Goal: Information Seeking & Learning: Learn about a topic

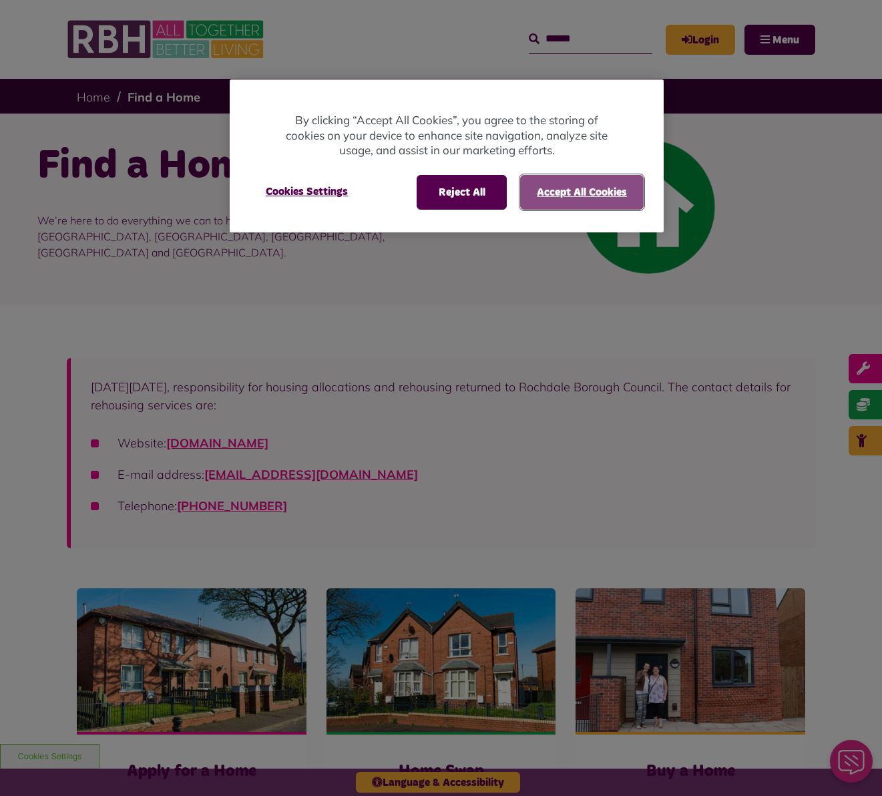
click at [574, 194] on button "Accept All Cookies" at bounding box center [581, 192] width 123 height 35
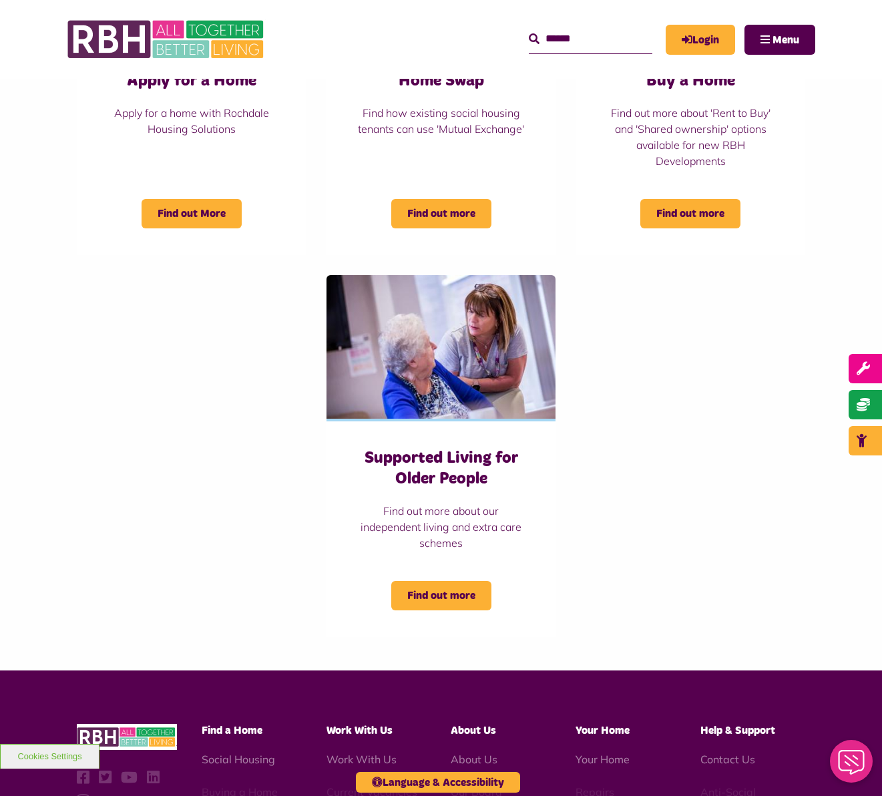
scroll to position [534, 0]
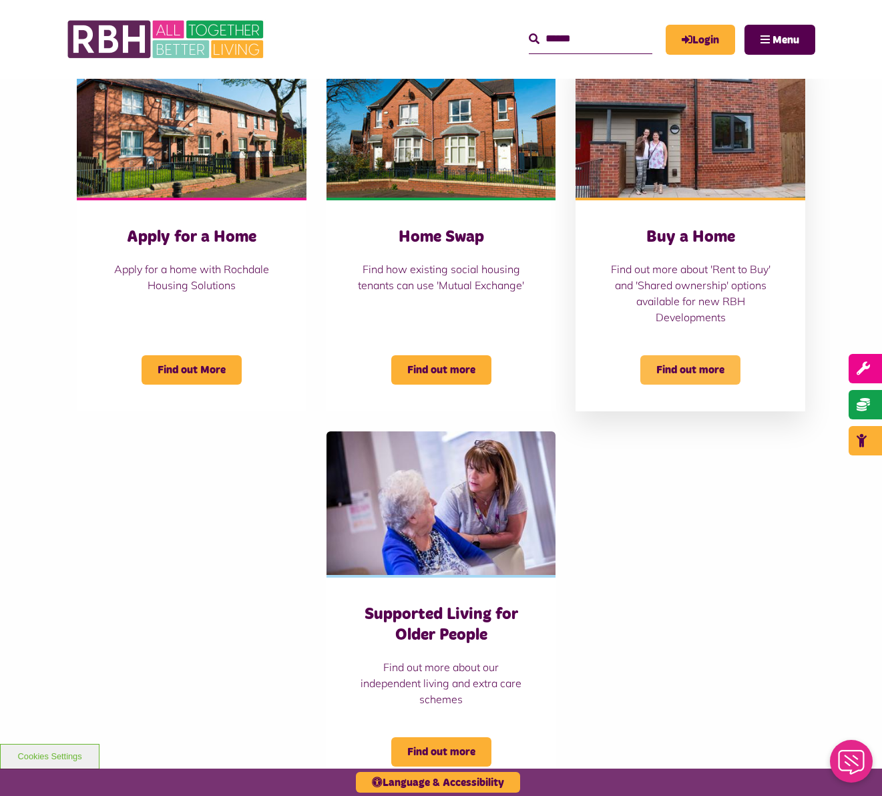
click at [697, 368] on span "Find out more" at bounding box center [690, 369] width 100 height 29
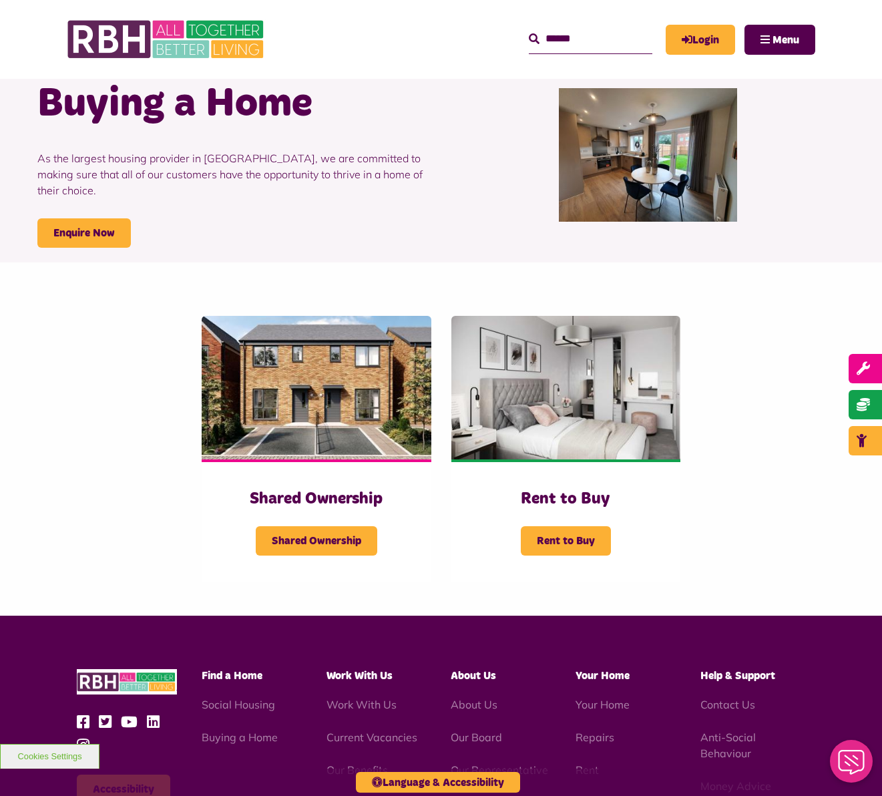
scroll to position [200, 0]
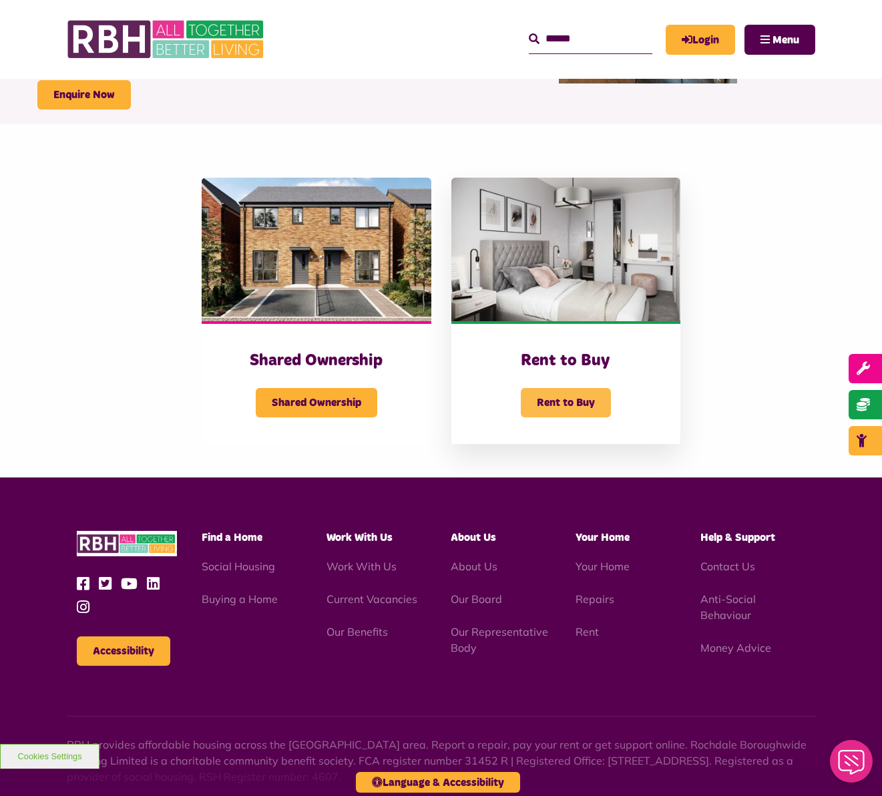
click at [568, 393] on span "Rent to Buy" at bounding box center [566, 402] width 90 height 29
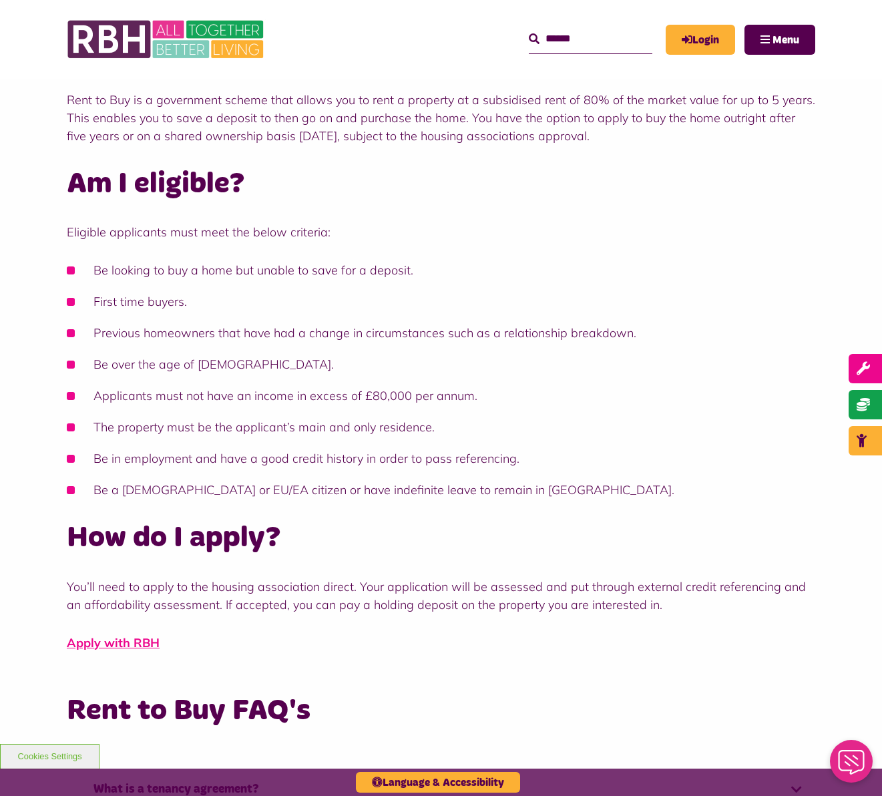
scroll to position [334, 0]
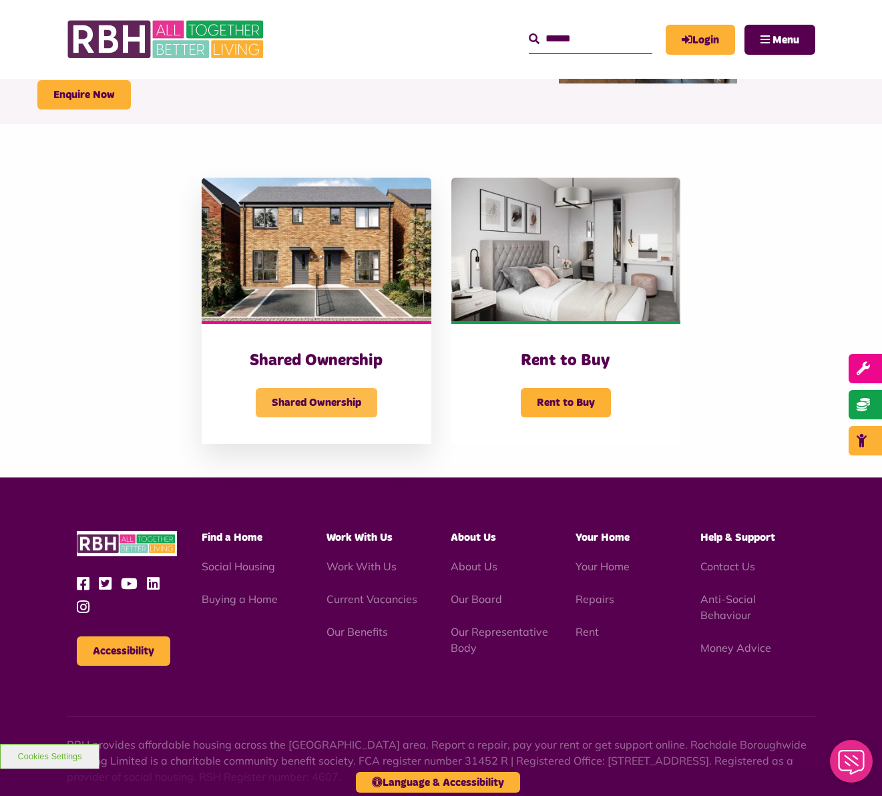
click at [310, 404] on span "Shared Ownership" at bounding box center [316, 402] width 121 height 29
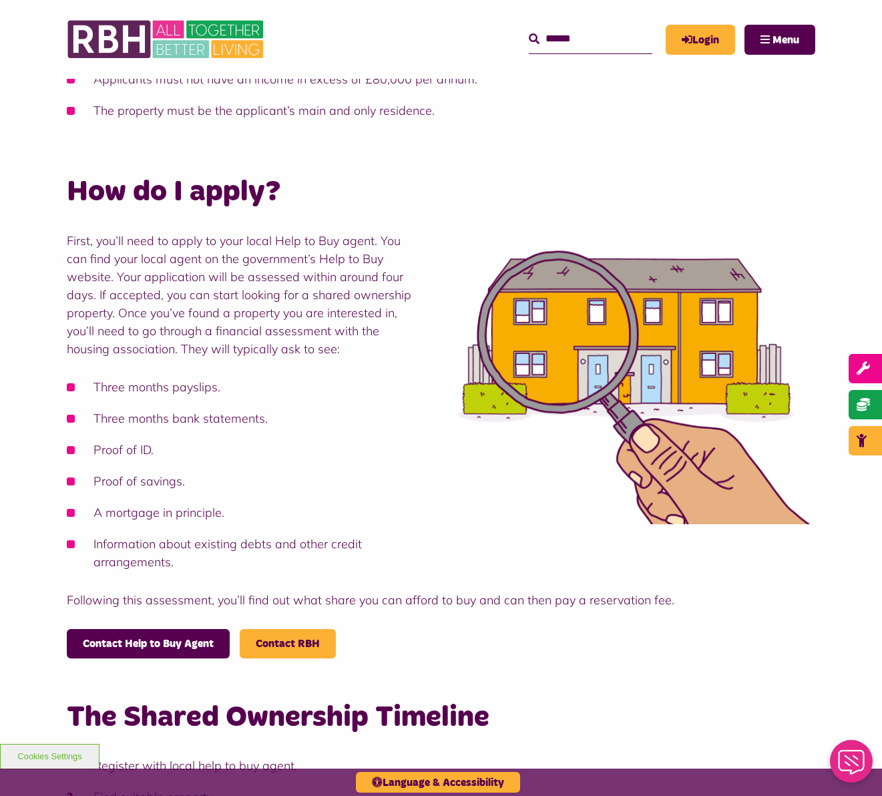
scroll to position [601, 0]
